Goal: Task Accomplishment & Management: Complete application form

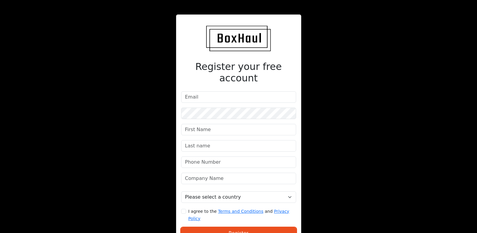
click at [350, 59] on div "Register your free account Please select a country [GEOGRAPHIC_DATA] [GEOGRAPHI…" at bounding box center [238, 135] width 239 height 270
click at [220, 91] on input "email" at bounding box center [238, 96] width 115 height 11
click at [236, 78] on div "Register your free account Please select a country [GEOGRAPHIC_DATA] [GEOGRAPHI…" at bounding box center [238, 140] width 125 height 253
click at [227, 91] on input "email" at bounding box center [238, 96] width 115 height 11
click at [198, 91] on input "email" at bounding box center [238, 96] width 115 height 11
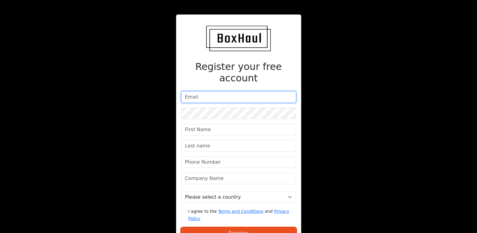
click at [207, 91] on input "email" at bounding box center [238, 96] width 115 height 11
paste input "[EMAIL_ADDRESS][PERSON_NAME][DOMAIN_NAME]"
type input "[EMAIL_ADDRESS][PERSON_NAME][DOMAIN_NAME]"
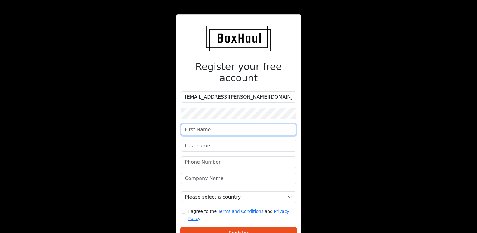
click at [195, 124] on input "text" at bounding box center [238, 129] width 115 height 11
type input "Baras"
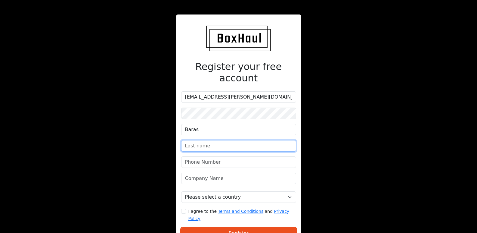
click at [215, 140] on input "text" at bounding box center [238, 145] width 115 height 11
type input "[PERSON_NAME]"
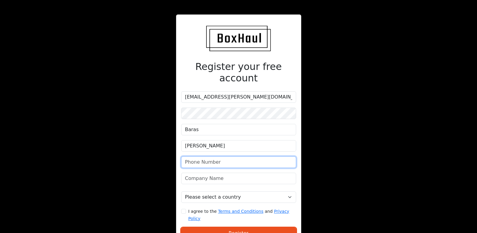
click at [216, 156] on input "phone" at bounding box center [238, 161] width 115 height 11
type input "07881872660"
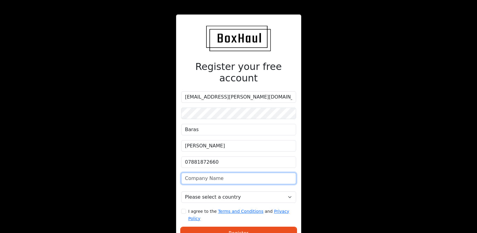
click at [243, 173] on input "text" at bounding box center [238, 178] width 115 height 11
type input "[PERSON_NAME] Green"
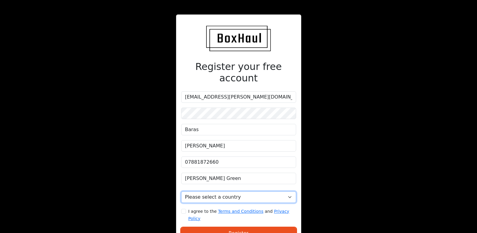
click at [288, 191] on select "Please select a country [GEOGRAPHIC_DATA] [GEOGRAPHIC_DATA] [GEOGRAPHIC_DATA] […" at bounding box center [238, 196] width 115 height 11
select select "[GEOGRAPHIC_DATA]"
click at [253, 191] on select "Please select a country [GEOGRAPHIC_DATA] [GEOGRAPHIC_DATA] [GEOGRAPHIC_DATA] […" at bounding box center [238, 196] width 115 height 11
click at [185, 209] on input "I agree to the Terms and Conditions and Privacy Policy" at bounding box center [183, 211] width 5 height 5
checkbox input "true"
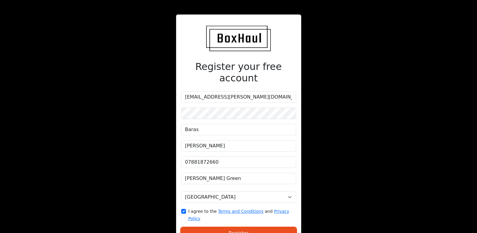
click at [260, 227] on button "Register" at bounding box center [238, 232] width 115 height 11
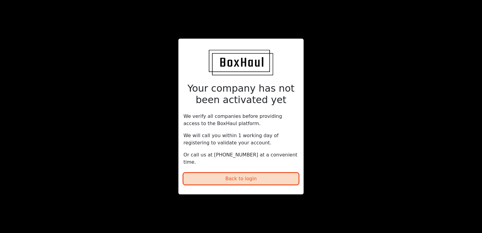
click at [238, 175] on button "Back to login" at bounding box center [240, 178] width 115 height 11
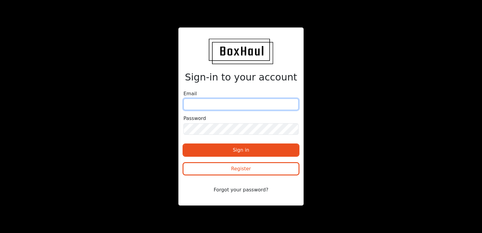
click at [217, 99] on input "email" at bounding box center [240, 103] width 115 height 11
paste input "TCNU6876070"
type input "TCNU6876070"
type input "[EMAIL_ADDRESS][PERSON_NAME][DOMAIN_NAME]"
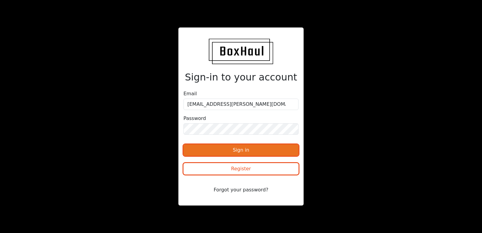
click at [257, 151] on button "Sign in" at bounding box center [240, 149] width 115 height 11
